Goal: Use online tool/utility: Utilize a website feature to perform a specific function

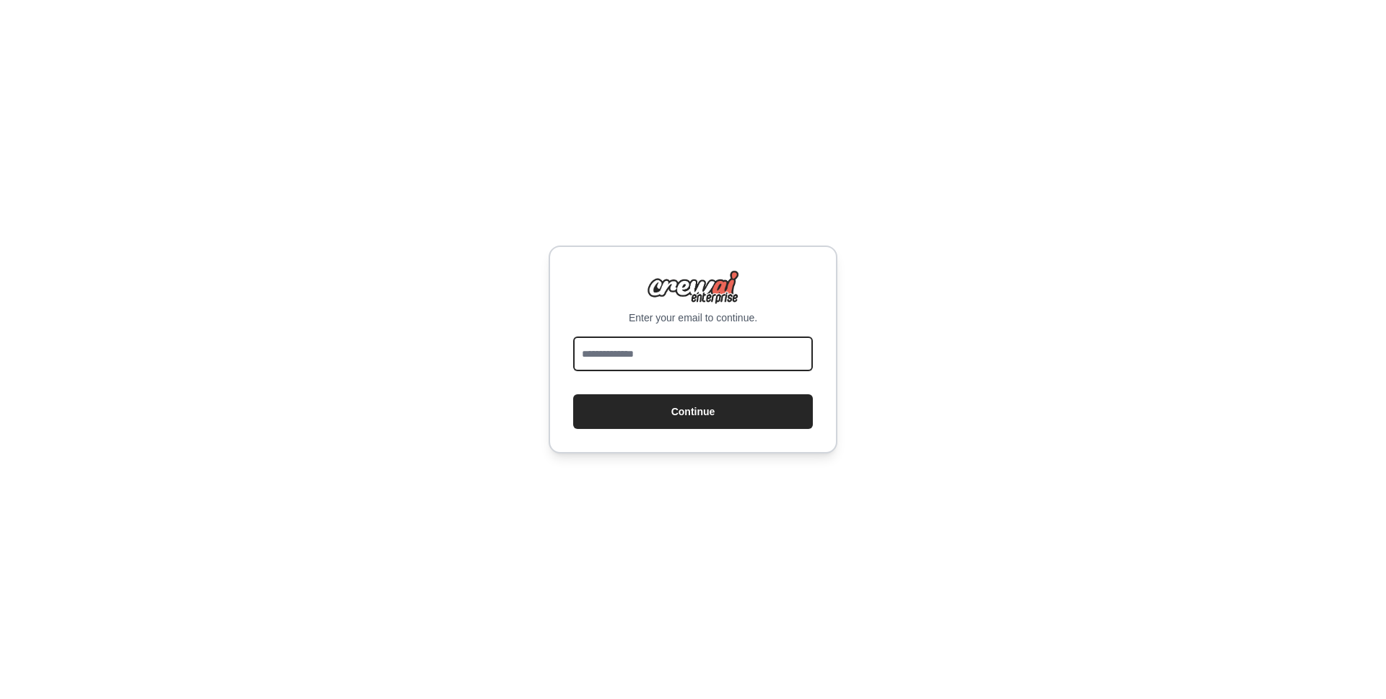
click at [703, 357] on input "email" at bounding box center [693, 353] width 240 height 35
click at [620, 349] on input "email" at bounding box center [693, 353] width 240 height 35
type input "**********"
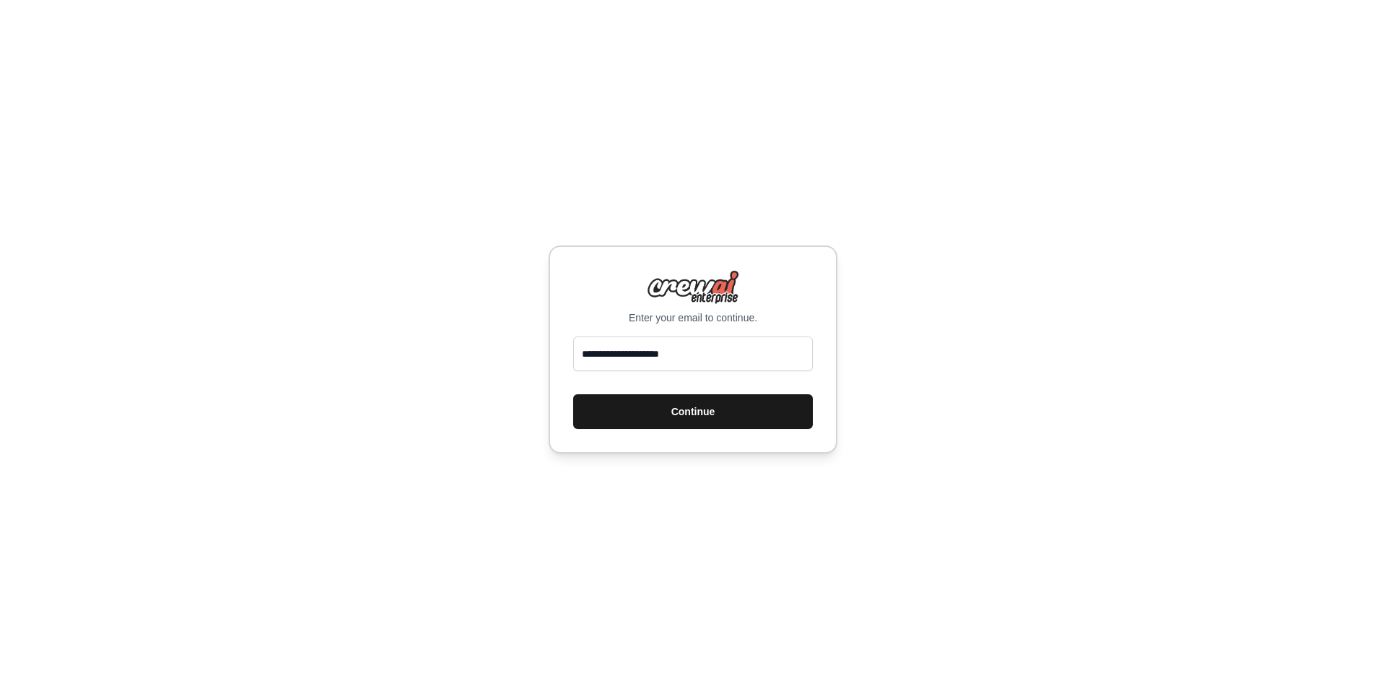
click at [712, 412] on button "Continue" at bounding box center [693, 411] width 240 height 35
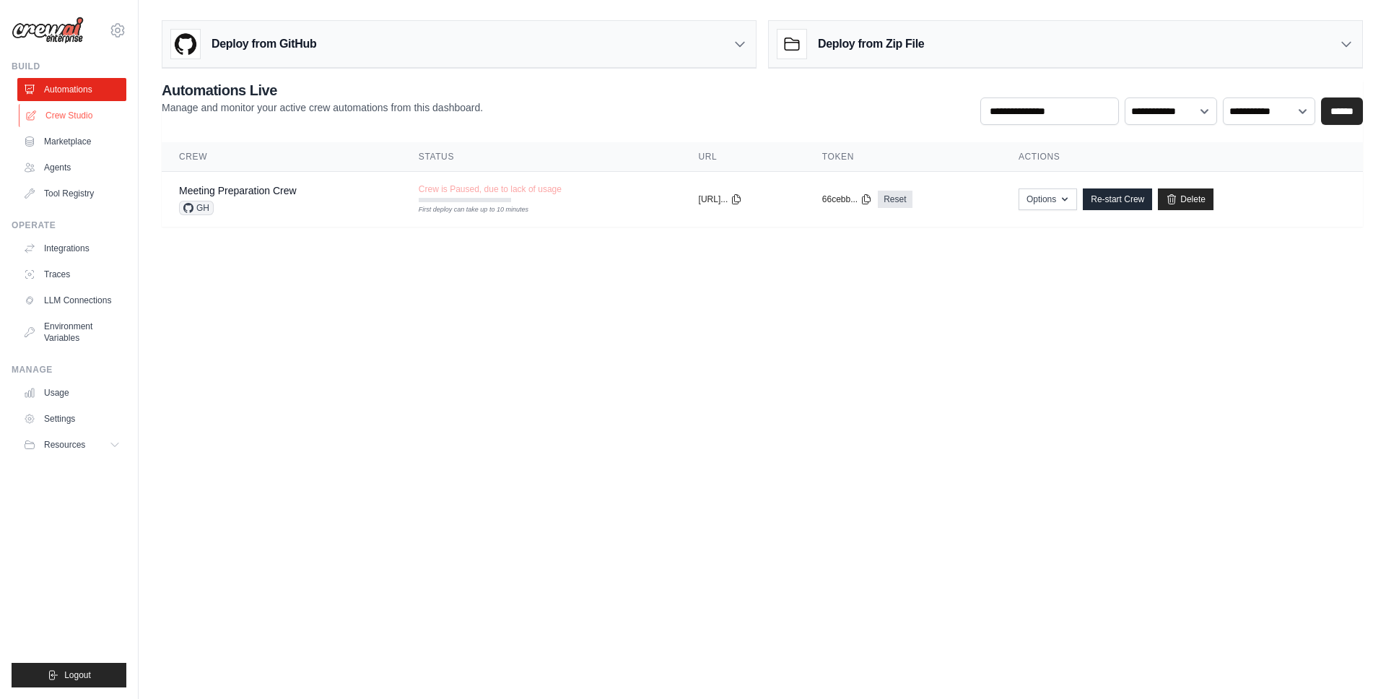
click at [67, 115] on link "Crew Studio" at bounding box center [73, 115] width 109 height 23
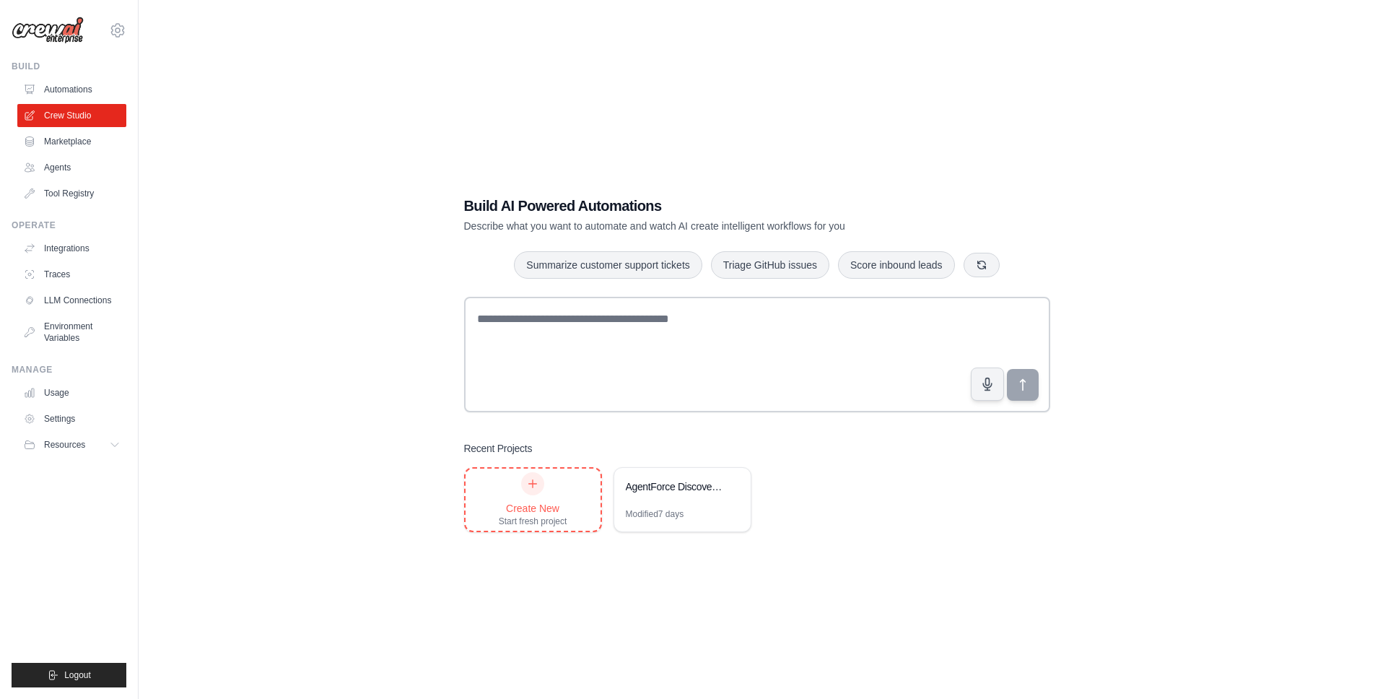
click at [521, 494] on div "Create New Start fresh project" at bounding box center [533, 499] width 69 height 55
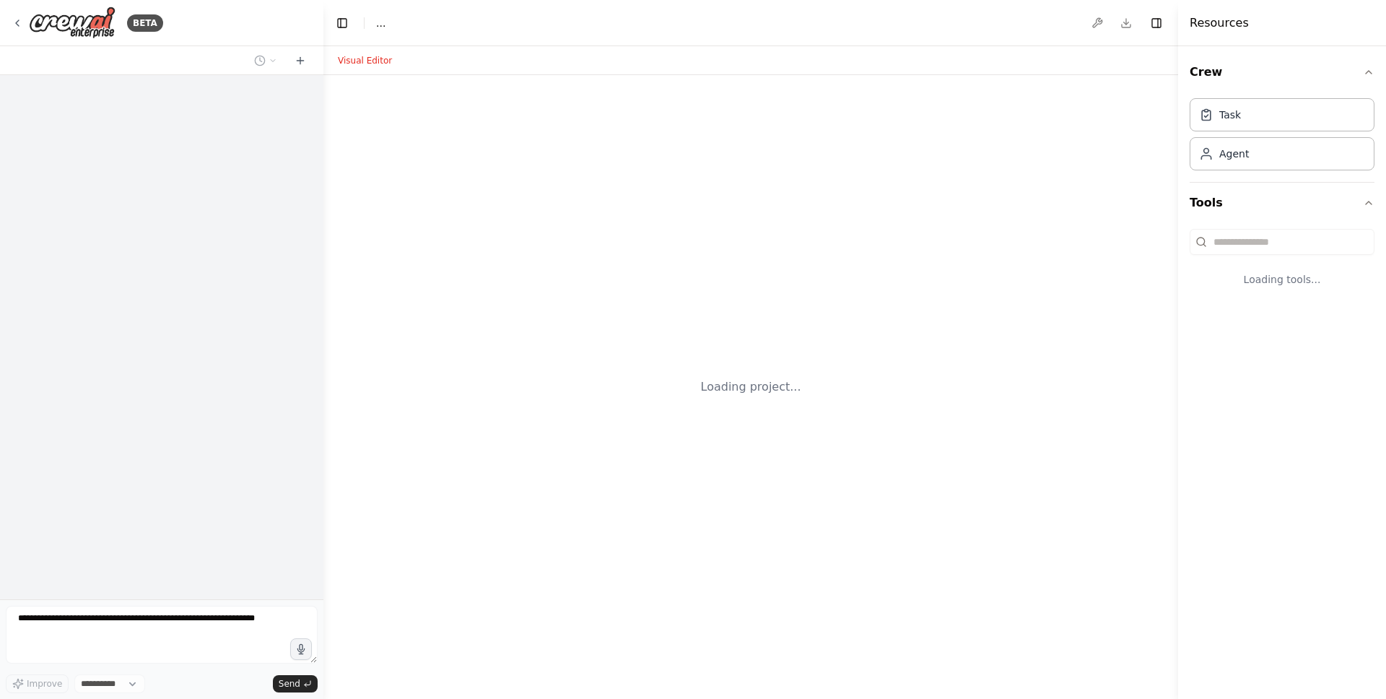
select select "****"
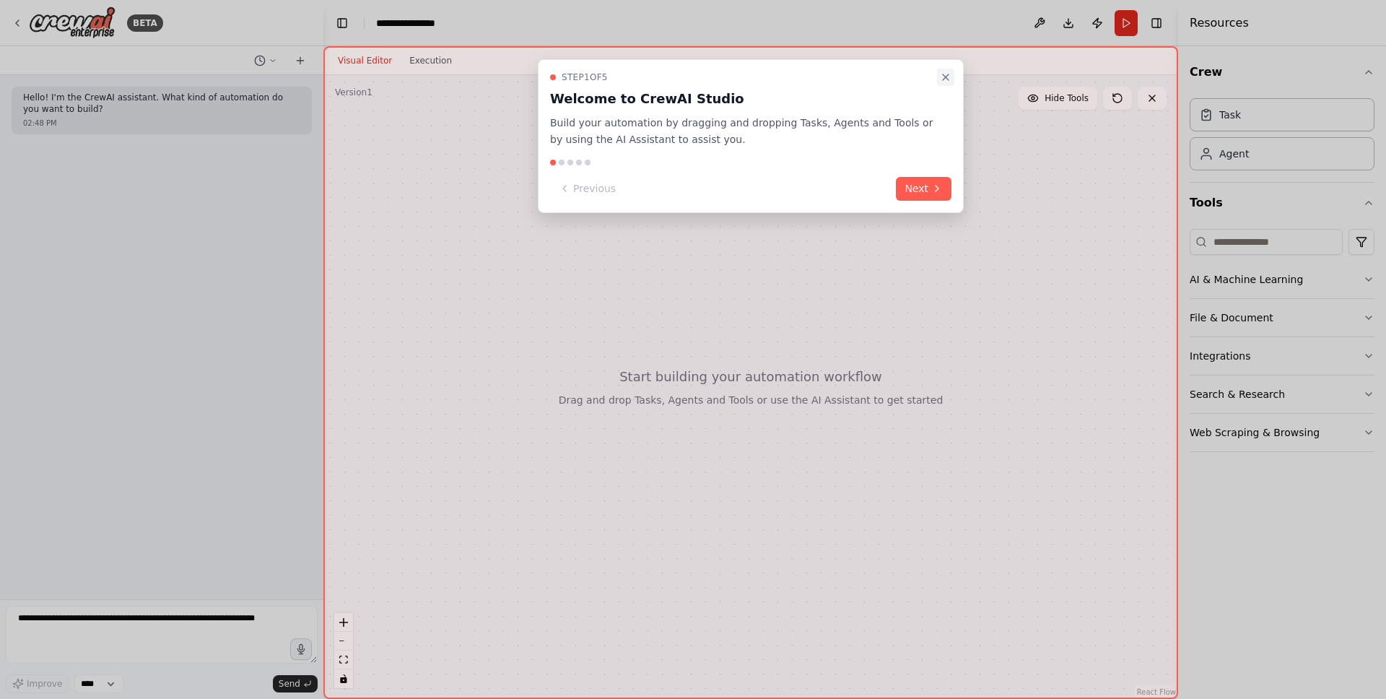
click at [943, 75] on icon "Close walkthrough" at bounding box center [945, 77] width 6 height 6
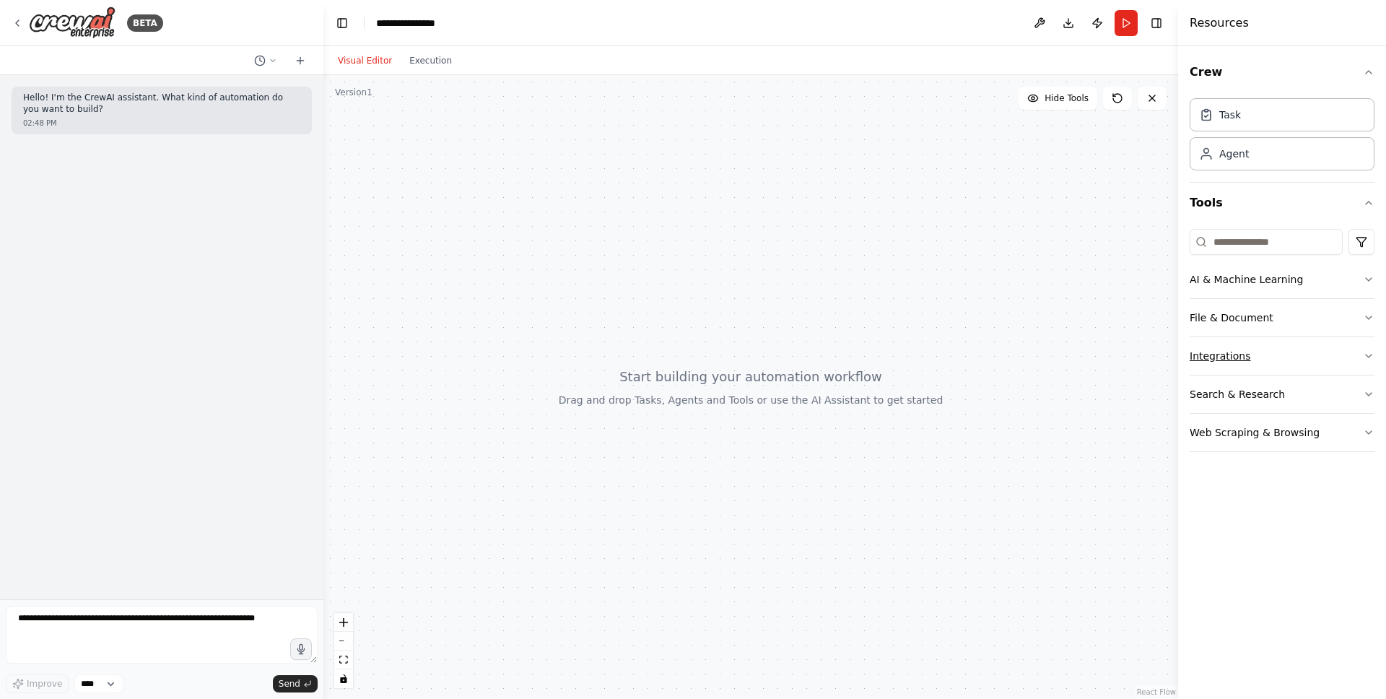
click at [1310, 356] on button "Integrations" at bounding box center [1281, 356] width 185 height 38
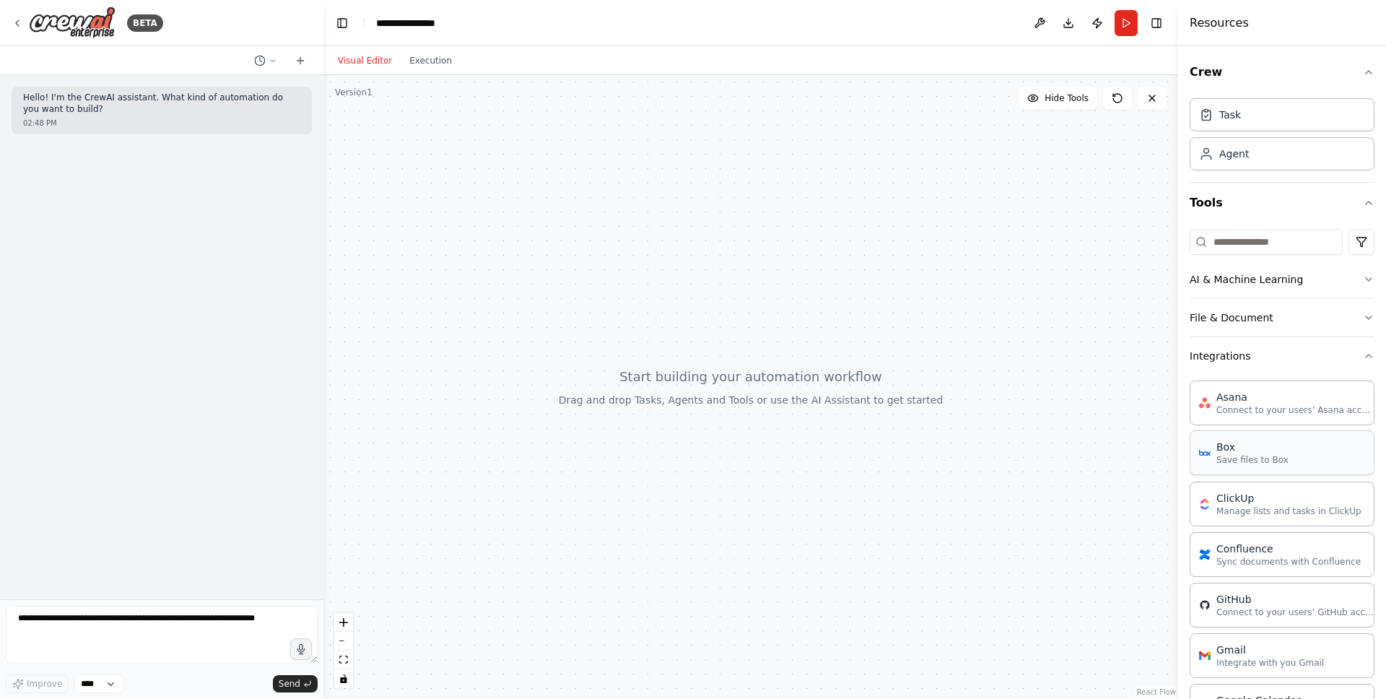
scroll to position [101, 0]
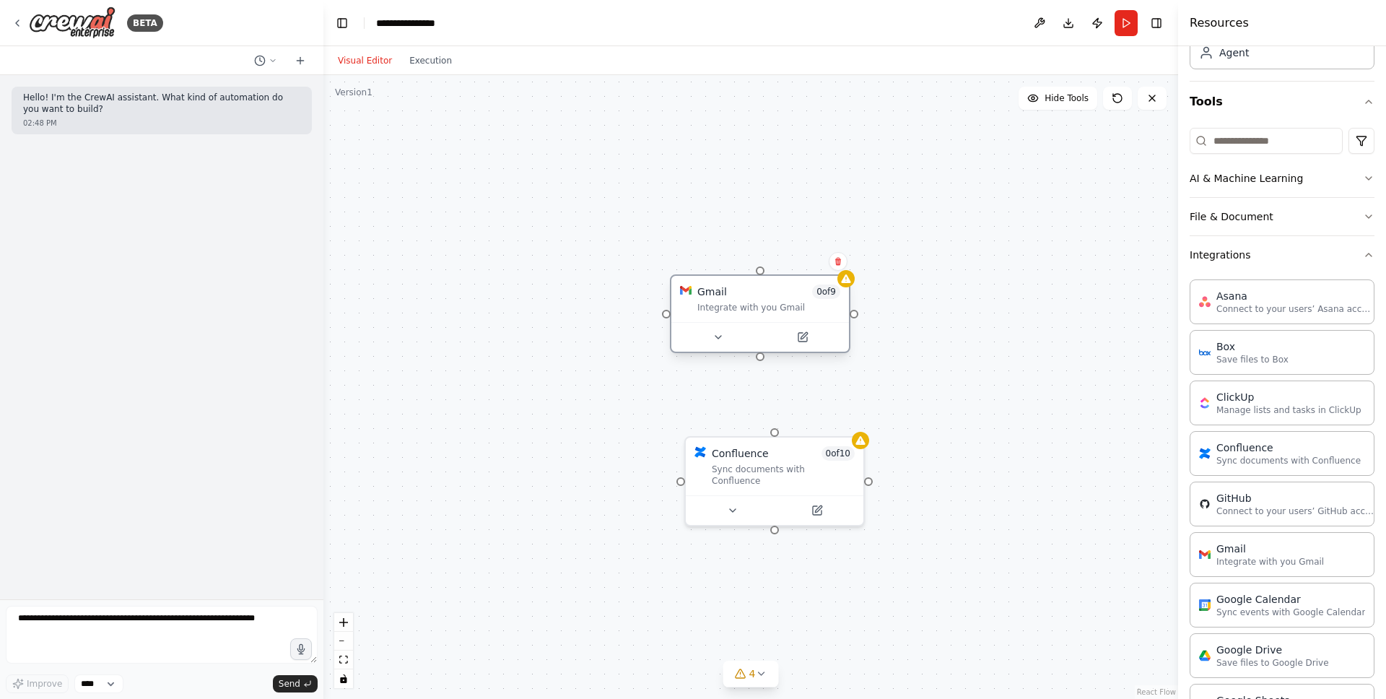
drag, startPoint x: 741, startPoint y: 371, endPoint x: 752, endPoint y: 292, distance: 79.4
click at [752, 292] on div "Gmail 0 of 9 Integrate with you [PERSON_NAME]" at bounding box center [768, 298] width 143 height 29
click at [1062, 23] on button "Download" at bounding box center [1067, 23] width 23 height 26
click at [1066, 216] on div "Confluence 0 of 10 Sync documents with Confluence Gmail 0 of 9 Integrate with y…" at bounding box center [750, 387] width 854 height 624
